Goal: Task Accomplishment & Management: Use online tool/utility

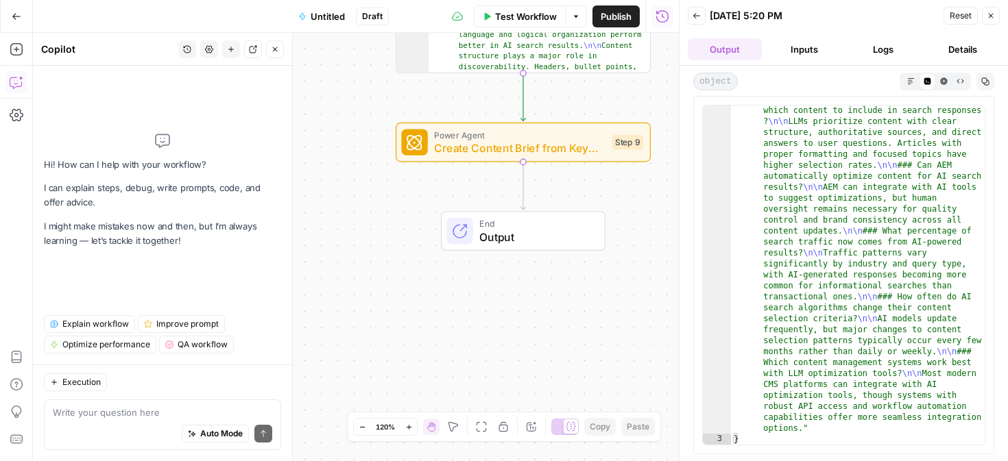
scroll to position [2216, 0]
click at [537, 230] on span "Output" at bounding box center [535, 237] width 112 height 16
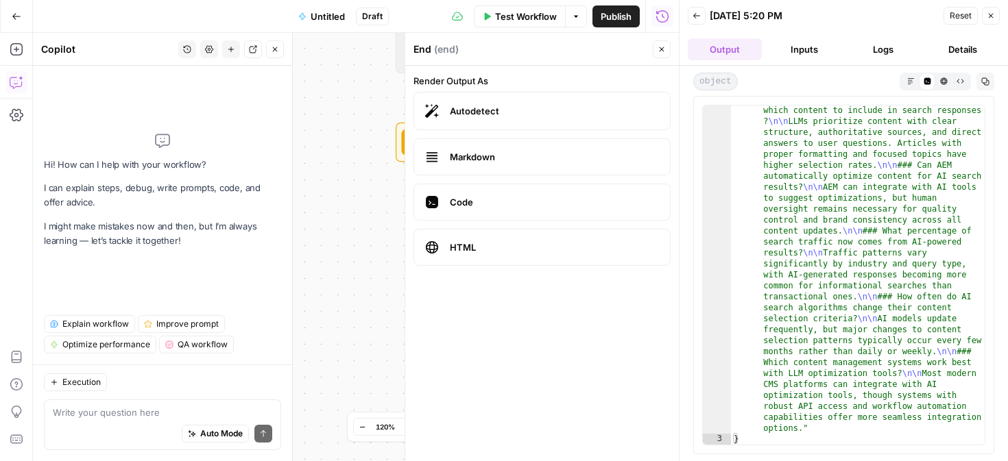
click at [555, 119] on label "Autodetect" at bounding box center [541, 111] width 257 height 38
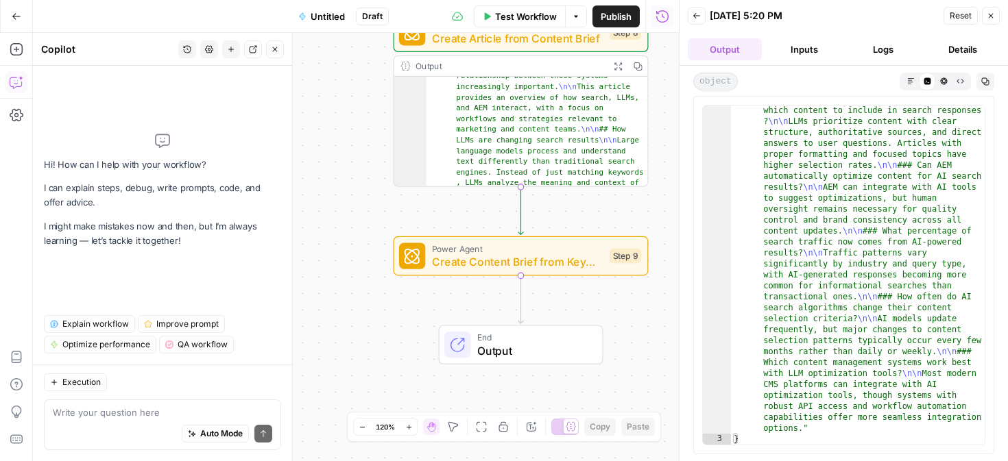
scroll to position [38, 0]
click at [13, 13] on icon "button" at bounding box center [17, 17] width 10 height 10
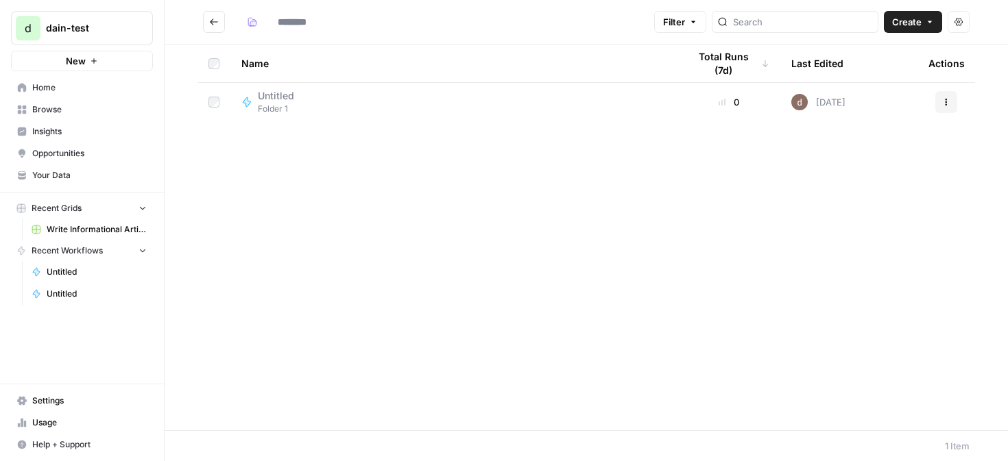
type input "********"
click at [220, 19] on button "Go back" at bounding box center [214, 22] width 22 height 22
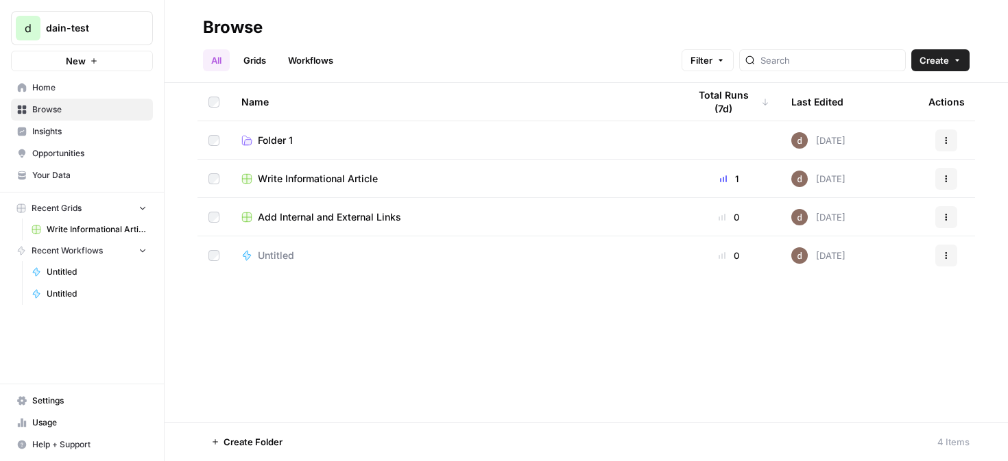
drag, startPoint x: 292, startPoint y: 251, endPoint x: 257, endPoint y: 130, distance: 125.6
click at [210, 248] on td at bounding box center [213, 255] width 33 height 38
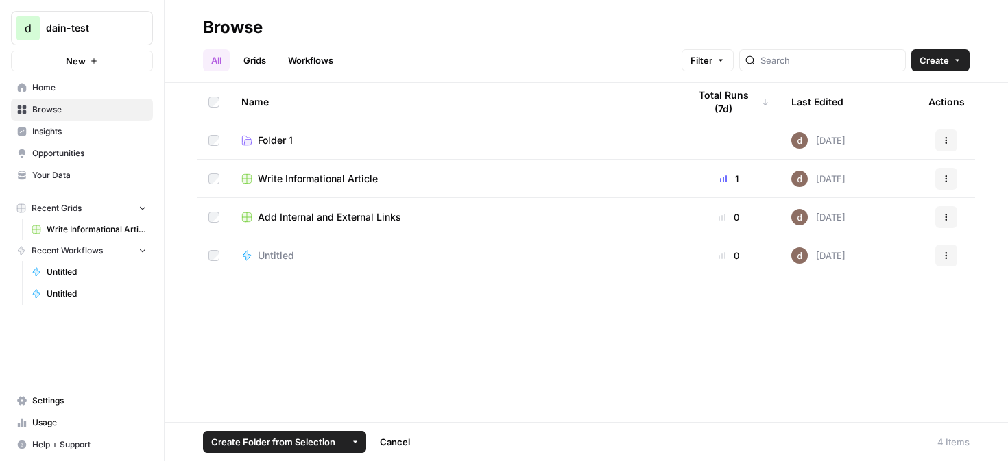
click at [939, 255] on button "Actions" at bounding box center [946, 256] width 22 height 22
click at [863, 370] on span "Delete" at bounding box center [885, 369] width 110 height 14
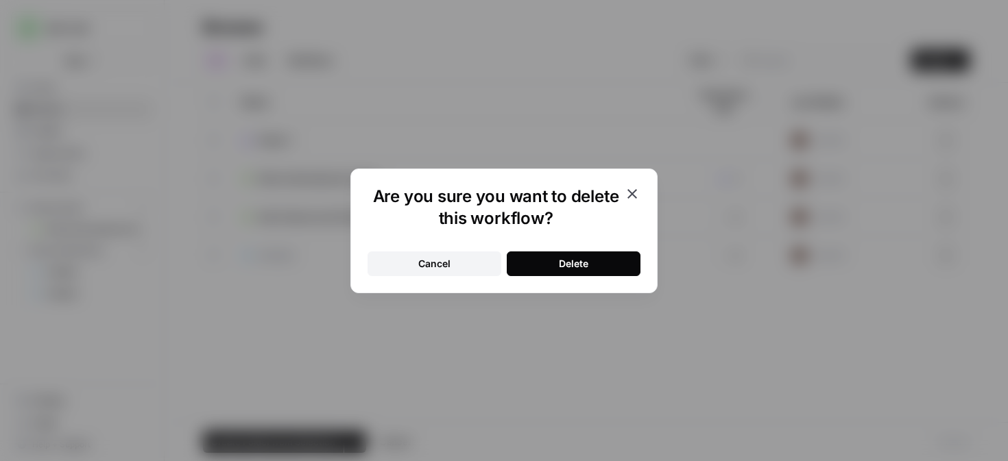
click at [616, 265] on button "Delete" at bounding box center [574, 264] width 134 height 25
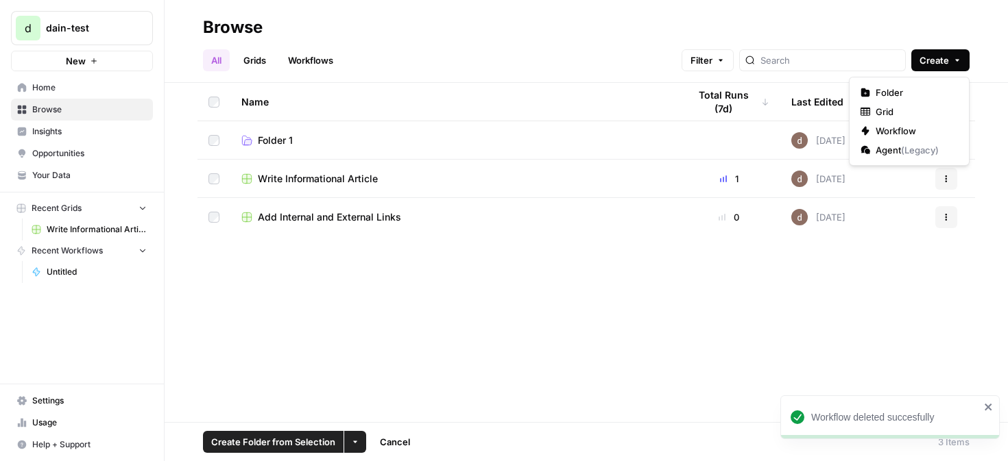
click at [941, 56] on span "Create" at bounding box center [933, 60] width 29 height 14
click at [371, 49] on div "All Grids Workflows Filter Create" at bounding box center [586, 54] width 766 height 33
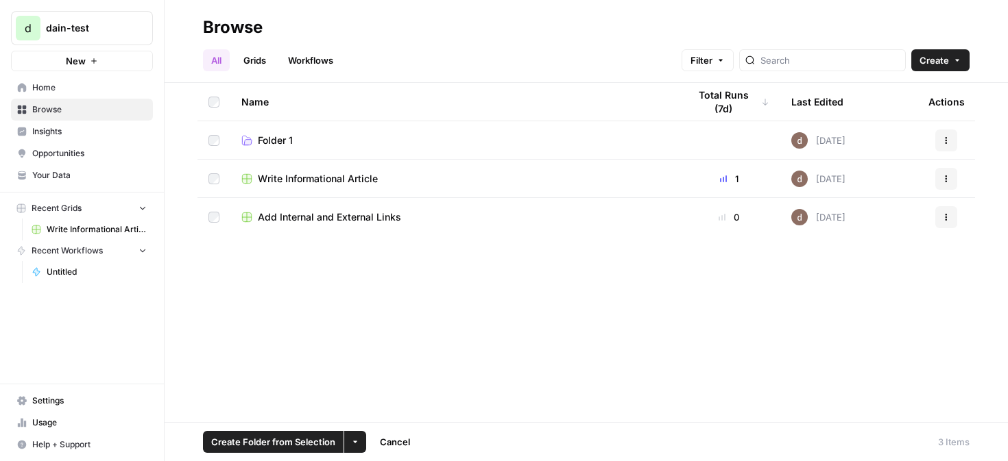
click at [105, 77] on link "Home" at bounding box center [82, 88] width 142 height 22
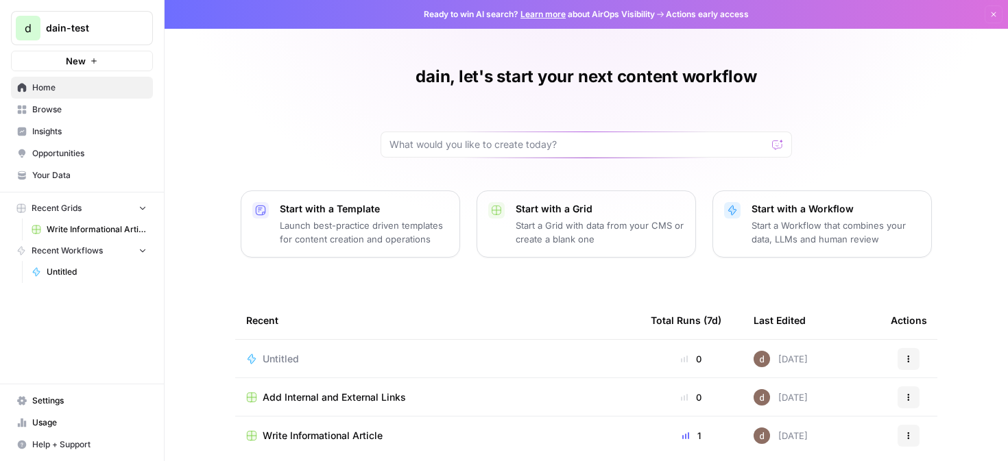
scroll to position [16, 0]
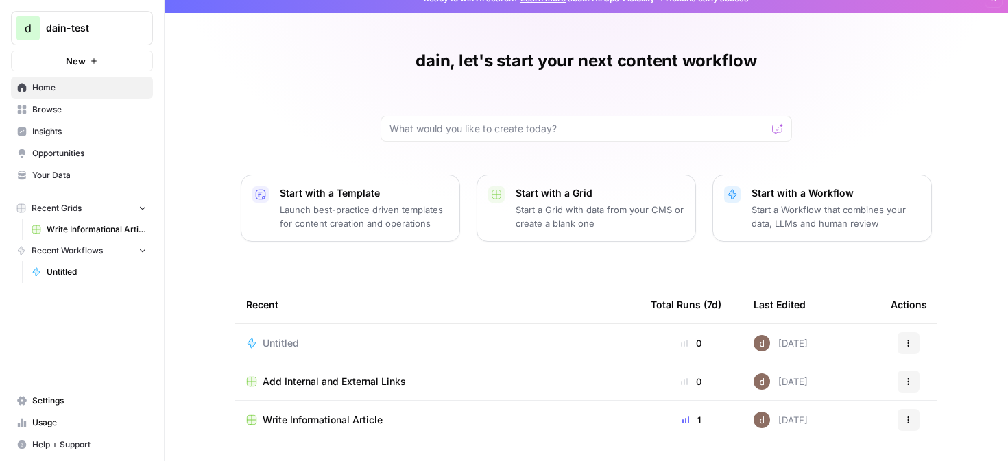
click at [417, 198] on p "Start with a Template" at bounding box center [364, 193] width 169 height 14
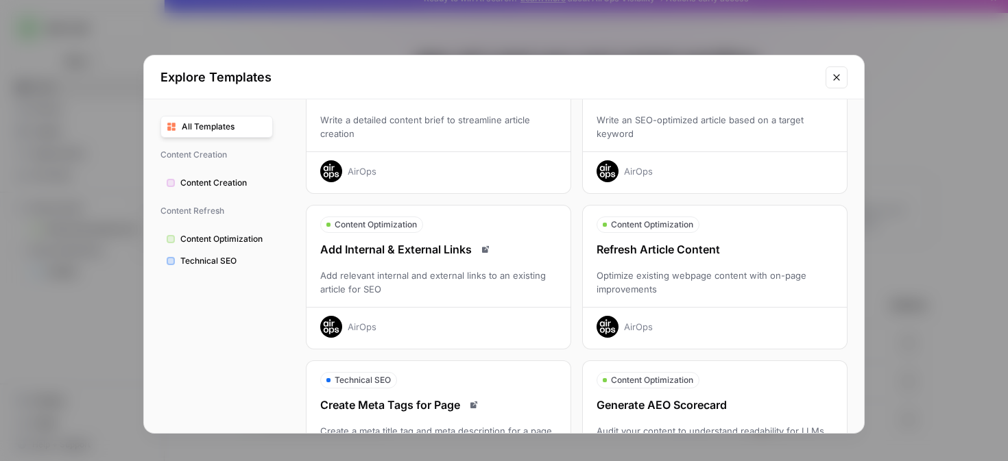
scroll to position [0, 0]
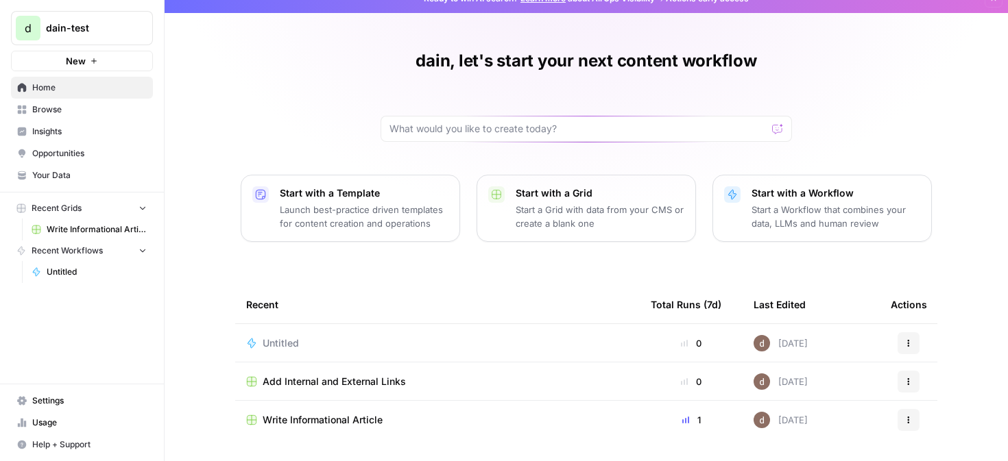
click at [382, 411] on td "Write Informational Article" at bounding box center [437, 420] width 404 height 38
click at [356, 421] on span "Write Informational Article" at bounding box center [323, 420] width 120 height 14
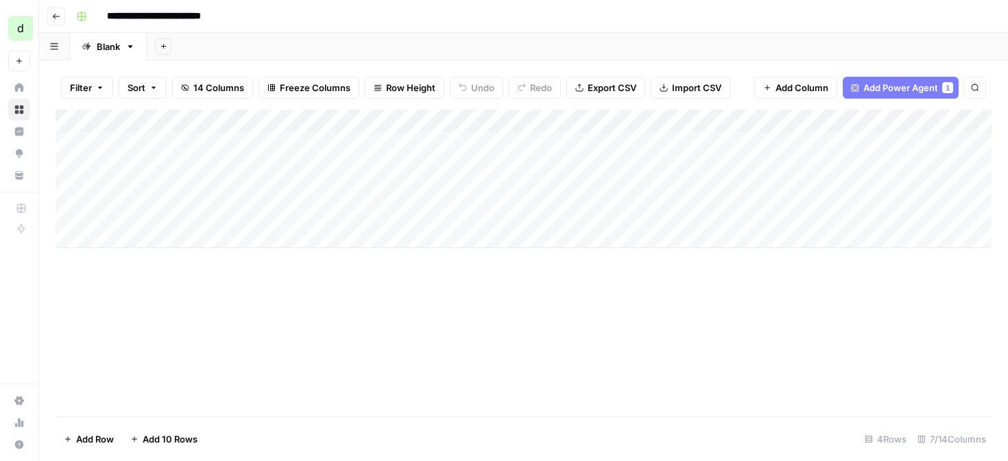
click at [240, 60] on div "Add Sheet" at bounding box center [577, 46] width 861 height 27
click at [62, 16] on button "Go back" at bounding box center [56, 17] width 18 height 18
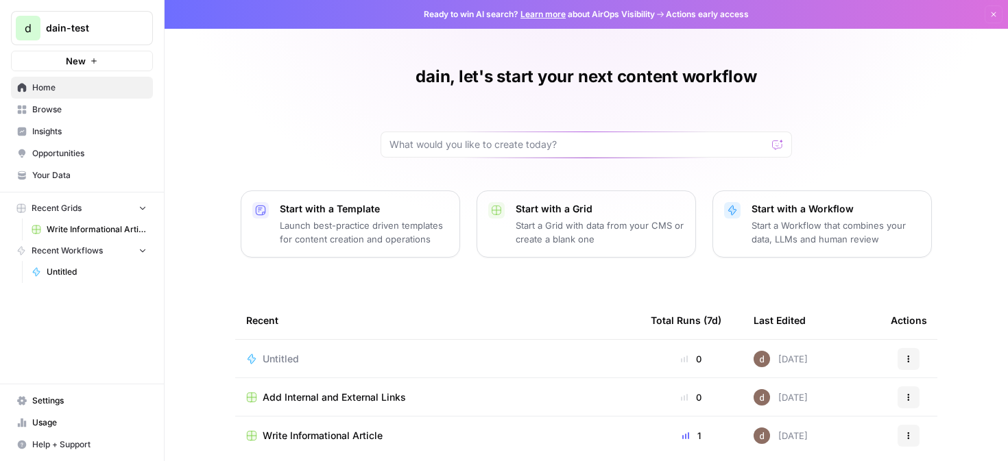
click at [685, 70] on h1 "dain, let's start your next content workflow" at bounding box center [585, 77] width 341 height 22
